Goal: Use online tool/utility: Utilize a website feature to perform a specific function

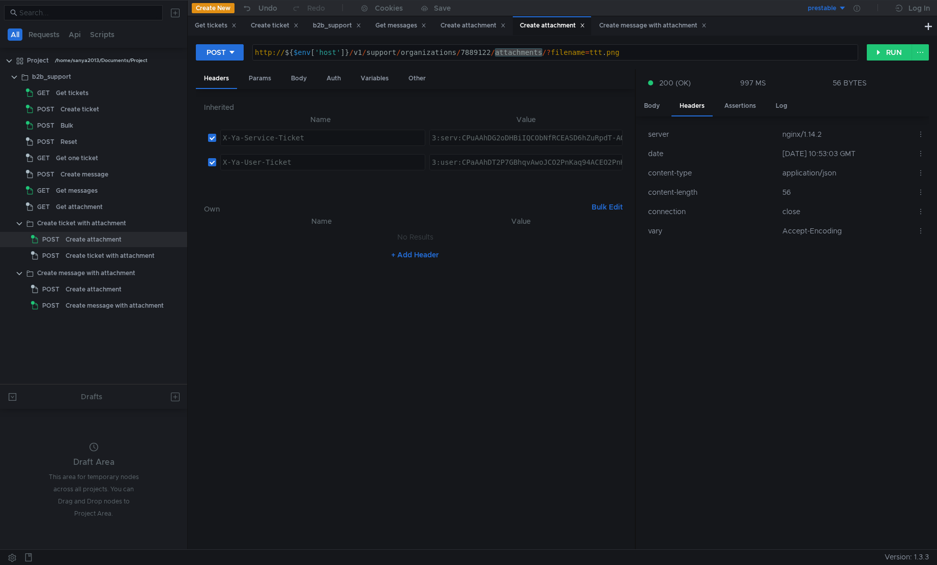
click at [83, 456] on div "Draft Area This area for temporary nodes across all projects. You can Drag and …" at bounding box center [94, 482] width 94 height 78
click at [91, 444] on icon at bounding box center [94, 447] width 9 height 9
click at [170, 400] on button at bounding box center [175, 397] width 16 height 16
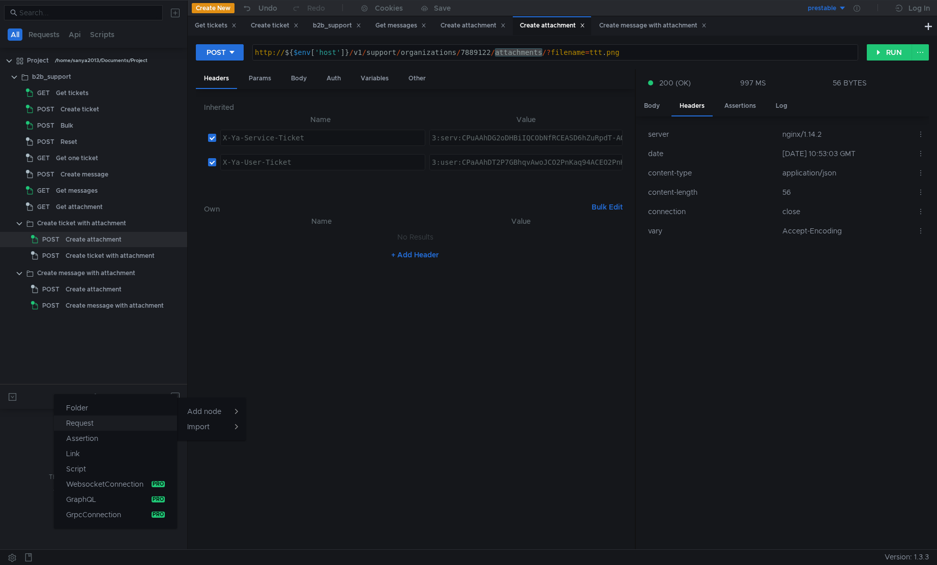
click at [137, 423] on button "Request" at bounding box center [115, 423] width 123 height 15
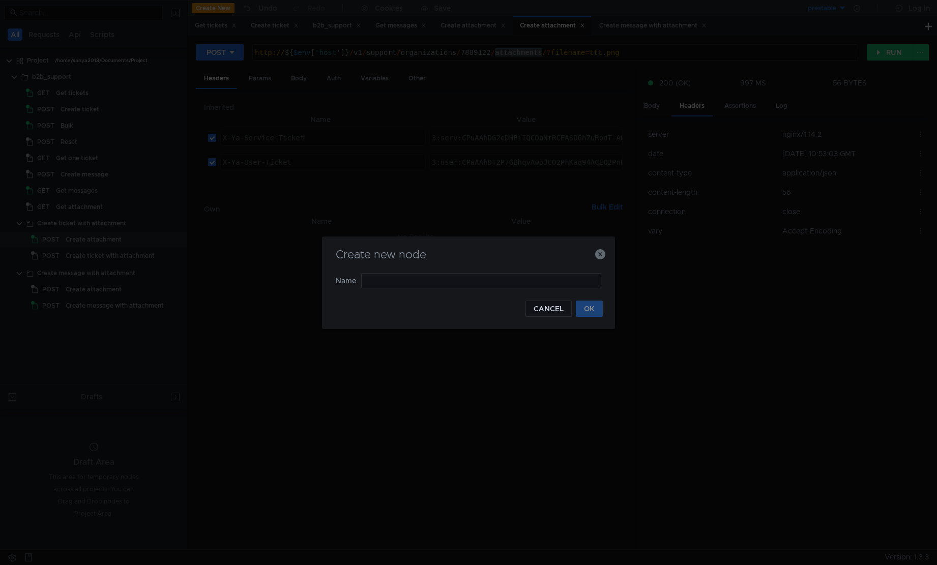
click at [506, 291] on form "Name" at bounding box center [469, 286] width 266 height 27
click at [510, 275] on input "text" at bounding box center [481, 280] width 240 height 15
type input "multipart"
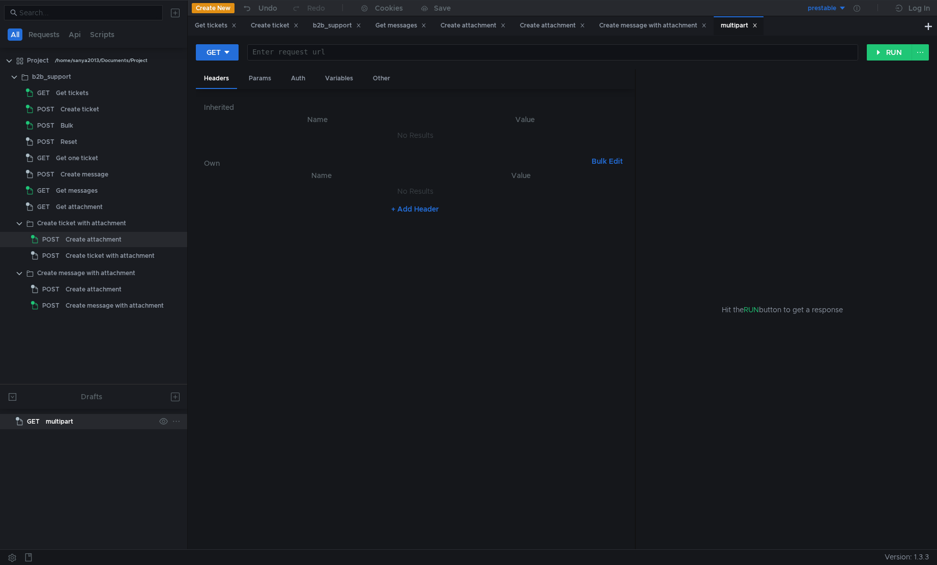
click at [57, 420] on div "multipart" at bounding box center [59, 421] width 27 height 15
click at [229, 67] on div "GET Enter request url ההההההההההההההההההההההההההההההההההההההההההההההההההההההההה…" at bounding box center [562, 56] width 733 height 25
click at [226, 46] on button "GET" at bounding box center [217, 52] width 43 height 16
click at [227, 53] on div at bounding box center [468, 282] width 937 height 565
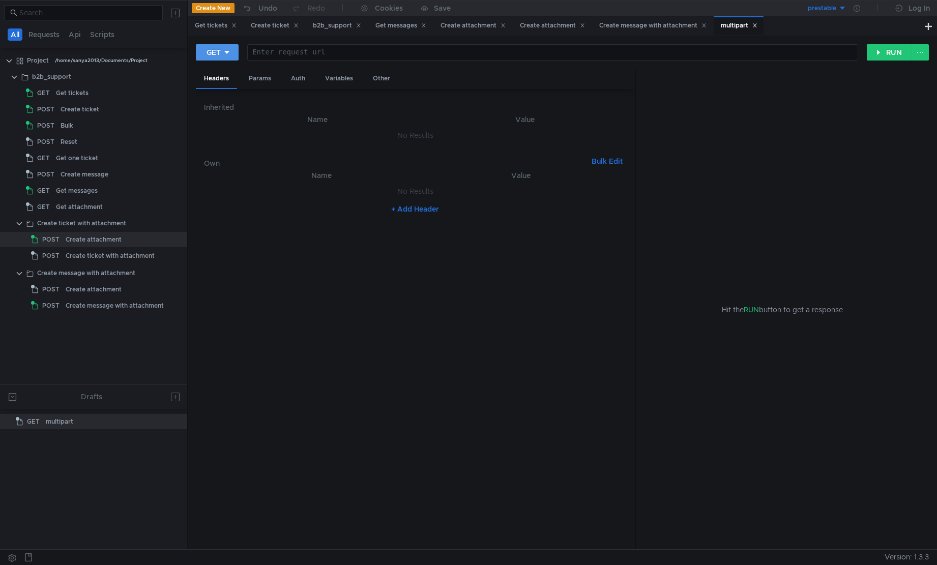
click at [228, 54] on icon at bounding box center [226, 52] width 7 height 7
click at [228, 54] on div at bounding box center [468, 282] width 937 height 565
click at [228, 54] on icon at bounding box center [226, 52] width 7 height 7
click at [215, 92] on li "POST" at bounding box center [218, 90] width 44 height 16
click at [313, 77] on div "Body" at bounding box center [299, 78] width 32 height 19
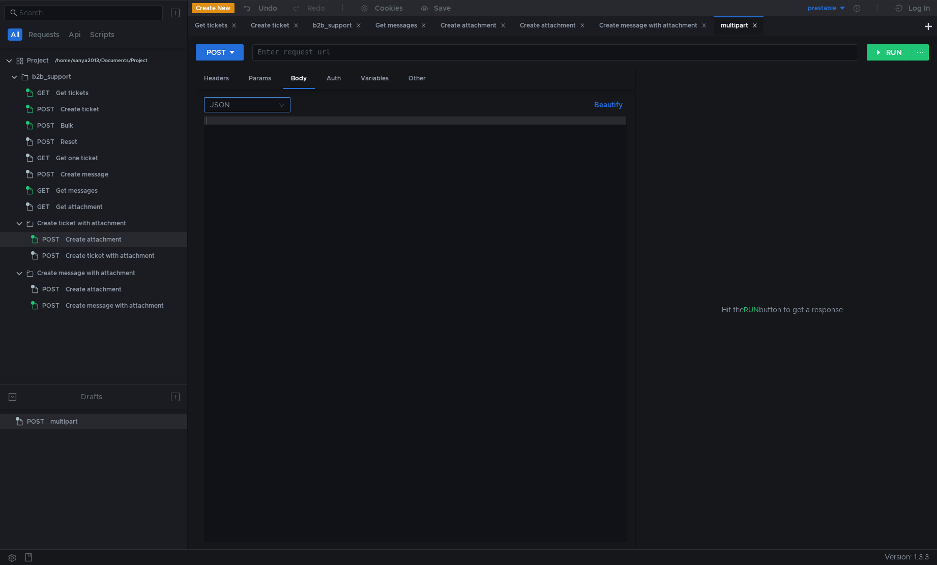
click at [268, 104] on input at bounding box center [243, 105] width 67 height 14
click at [264, 140] on div "Form data" at bounding box center [247, 140] width 74 height 11
click at [448, 164] on button "+ ADD PARAMETER" at bounding box center [416, 160] width 78 height 12
click at [320, 129] on th "Key" at bounding box center [290, 127] width 127 height 12
click at [321, 146] on div at bounding box center [293, 153] width 122 height 24
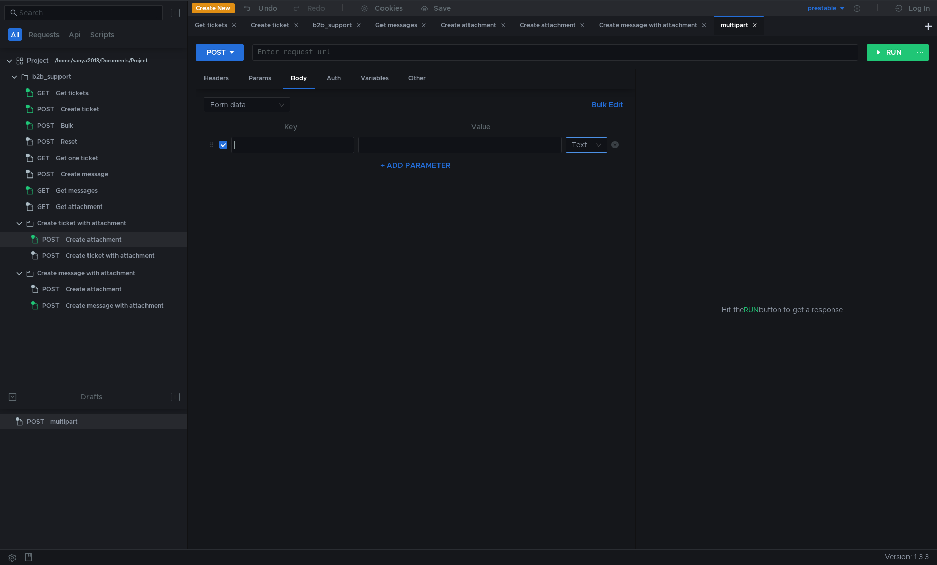
click at [590, 144] on input at bounding box center [583, 145] width 22 height 14
click at [575, 181] on div "File" at bounding box center [587, 181] width 30 height 11
click at [394, 152] on div at bounding box center [452, 153] width 187 height 24
click at [265, 153] on div "ההההההההההההההההההההההההההההההההההההההההההההההההההההההההההההההההההההההההההההההה…" at bounding box center [293, 145] width 123 height 16
click at [333, 148] on div at bounding box center [293, 153] width 122 height 24
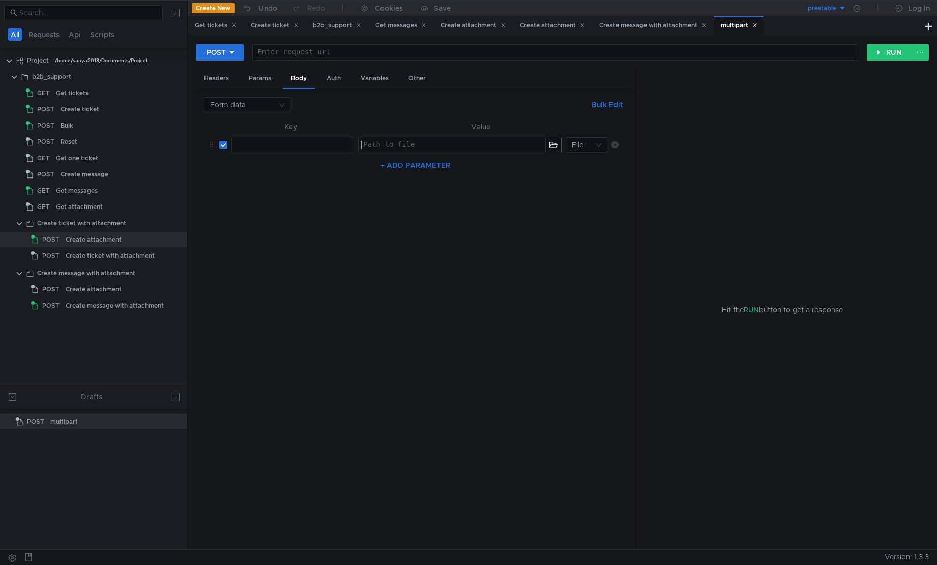
click at [511, 145] on div at bounding box center [452, 153] width 187 height 24
